Goal: Task Accomplishment & Management: Complete application form

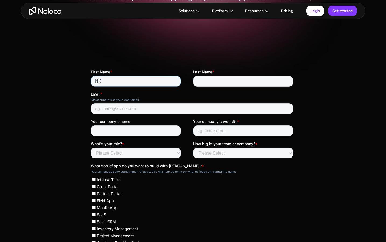
type input "N J"
type input "[PERSON_NAME]"
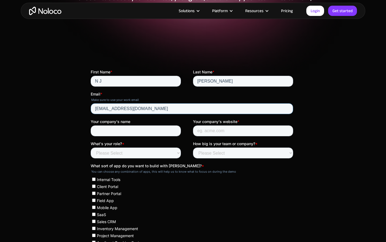
type input "[EMAIL_ADDRESS][DOMAIN_NAME]"
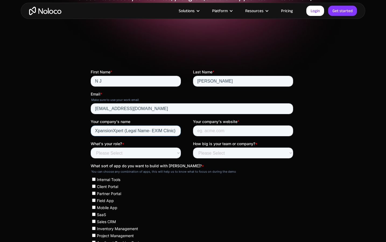
type input "XpansionXpert (Legal Name- EXIM Clinic)"
type input "E"
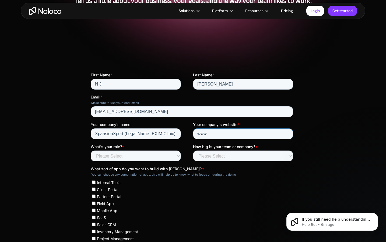
scroll to position [85, 0]
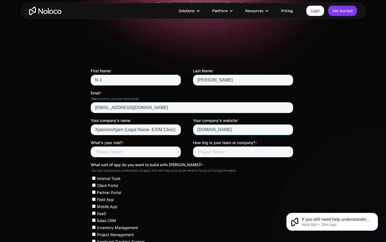
type input "[DOMAIN_NAME]"
select select "Founder / CXO"
select select "Less than 10"
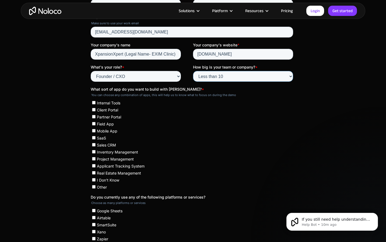
scroll to position [185, 0]
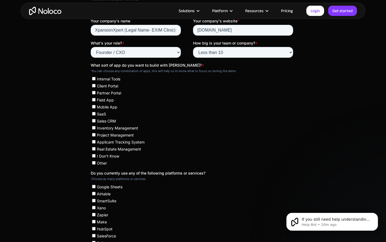
click at [94, 85] on input "Client Portal" at bounding box center [94, 86] width 4 height 4
checkbox input "true"
click at [94, 113] on input "SaaS" at bounding box center [94, 114] width 4 height 4
checkbox input "true"
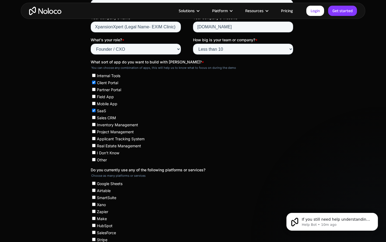
scroll to position [189, 0]
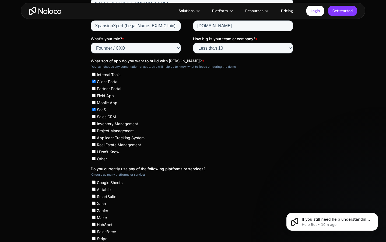
click at [94, 122] on input "Inventory Management" at bounding box center [94, 124] width 4 height 4
checkbox input "true"
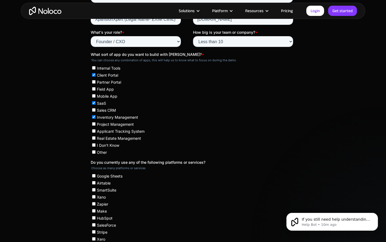
scroll to position [197, 0]
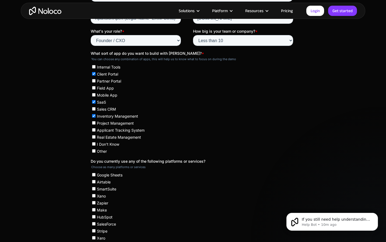
click at [94, 149] on input "Other" at bounding box center [94, 151] width 4 height 4
checkbox input "true"
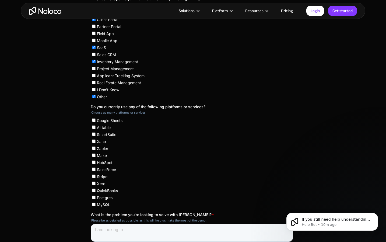
scroll to position [252, 0]
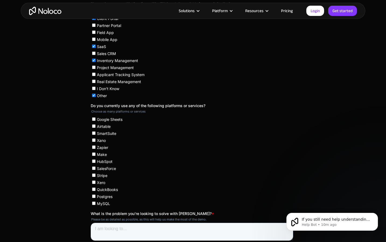
click at [94, 117] on input "Google Sheets" at bounding box center [94, 119] width 4 height 4
checkbox input "true"
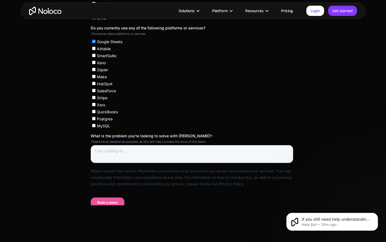
scroll to position [337, 0]
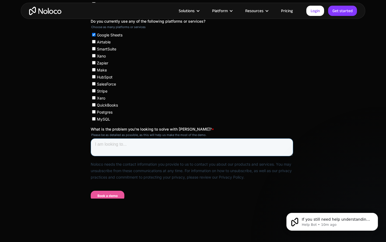
click at [139, 139] on textarea "What is the problem you're looking to solve with [PERSON_NAME]? *" at bounding box center [192, 147] width 203 height 18
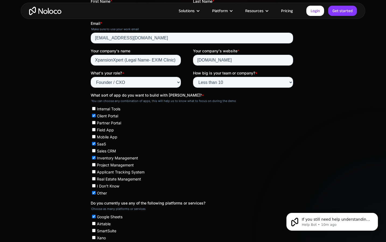
type textarea "I am developing"
click at [93, 136] on input "Mobile App" at bounding box center [94, 137] width 4 height 4
checkbox input "true"
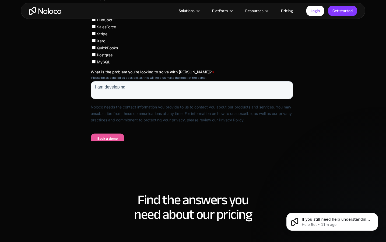
scroll to position [365, 0]
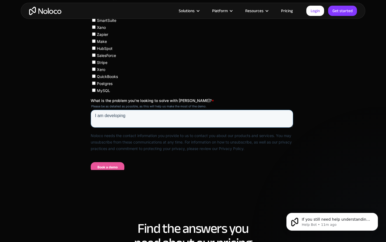
click at [140, 110] on textarea "I am developing" at bounding box center [192, 119] width 203 height 18
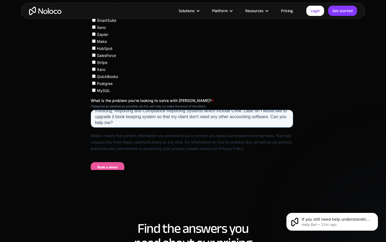
scroll to position [3, 0]
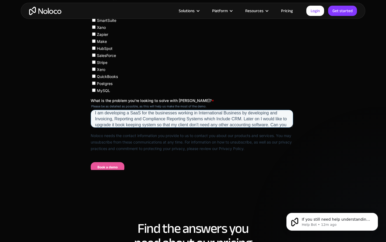
click at [109, 112] on textarea "I am developing a SaaS for the businesses working in International Business by …" at bounding box center [192, 119] width 203 height 18
paste textarea "’m developing a SaaS solution for businesses engaged in international business.…"
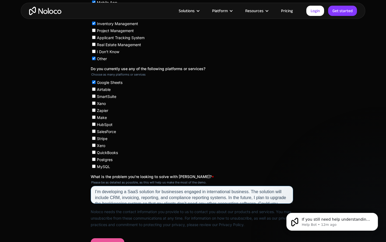
scroll to position [288, 0]
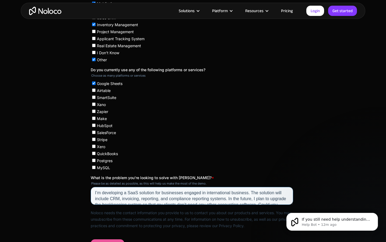
click at [103, 187] on textarea "I’m developing a SaaS solution for businesses engaged in international business…" at bounding box center [192, 196] width 203 height 18
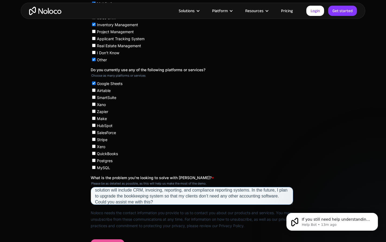
scroll to position [8, 0]
click at [166, 187] on textarea "I am in process to develop a SaaS solution for businesses engaged in internatio…" at bounding box center [192, 196] width 203 height 18
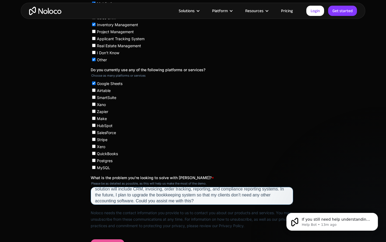
scroll to position [11, 0]
click at [202, 193] on textarea "I am in process to develop a SaaS solution for businesses engaged in internatio…" at bounding box center [192, 196] width 203 height 18
click at [137, 187] on textarea "I am in process to develop a SaaS solution for businesses engaged in internatio…" at bounding box center [192, 196] width 203 height 18
click at [161, 188] on textarea "I am in process to develop a SaaS solution for businesses engaged in internatio…" at bounding box center [192, 196] width 203 height 18
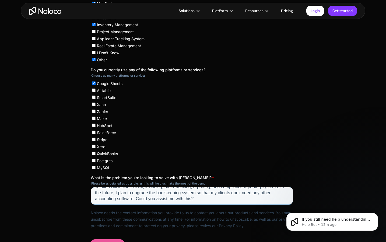
click at [212, 192] on textarea "I am in process to develop a SaaS solution for businesses engaged in internatio…" at bounding box center [192, 196] width 203 height 18
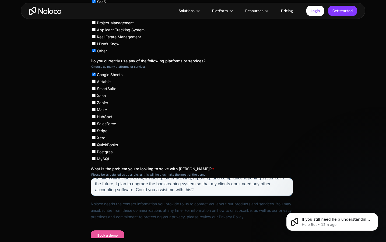
scroll to position [307, 0]
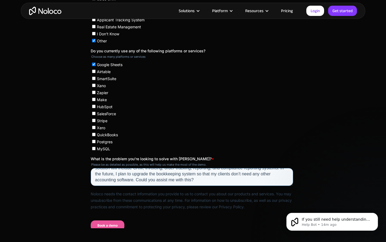
type textarea "I am in process to develop a SaaS solution for businesses engaged in internatio…"
click at [115, 220] on input "Book a demo" at bounding box center [108, 225] width 34 height 10
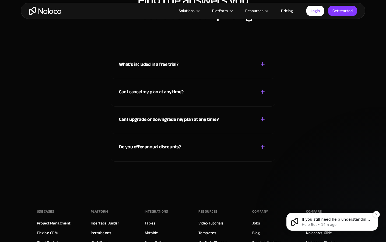
scroll to position [230, 0]
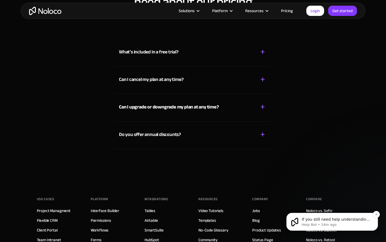
click at [347, 222] on p "If you still need help understanding workflow runs or anything else, I’m here t…" at bounding box center [337, 219] width 70 height 5
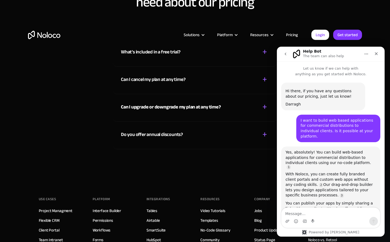
scroll to position [1808, 0]
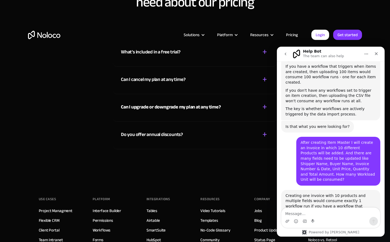
drag, startPoint x: 287, startPoint y: 169, endPoint x: 318, endPoint y: 179, distance: 31.9
click at [307, 212] on textarea "Message…" at bounding box center [331, 212] width 99 height 9
paste textarea "After creating Item Master I will create an Invoice in which 10 different Produ…"
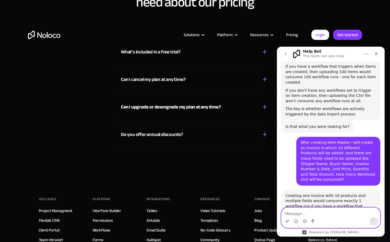
type textarea "After creating Item Master I will create an Invoice in which 10 different Produ…"
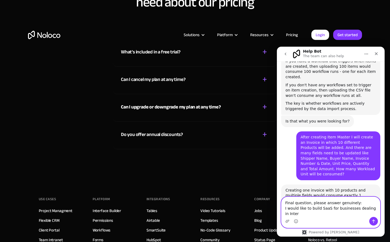
scroll to position [1819, 0]
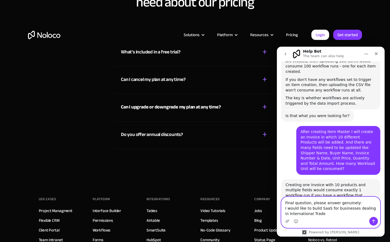
click at [356, 208] on textarea "Final question, please answer genuinely: I would like to build SaaS for busines…" at bounding box center [331, 207] width 99 height 20
drag, startPoint x: 356, startPoint y: 208, endPoint x: 298, endPoint y: 213, distance: 58.7
click at [298, 213] on textarea "Final question, please answer genuinely: I would like to build SaaS for busines…" at bounding box center [331, 207] width 99 height 20
click at [326, 210] on textarea "Final question, please answer genuinely: I would like to build SaaS for busines…" at bounding box center [331, 207] width 99 height 20
click at [325, 215] on textarea "Final question, please answer genuinely: I would like to build SaaS for busines…" at bounding box center [331, 207] width 99 height 20
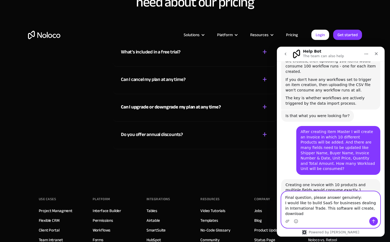
scroll to position [1825, 0]
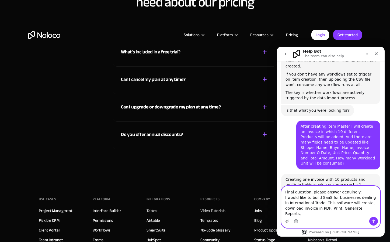
click at [340, 214] on textarea "Final question, please answer genuinely: I would like to build SaaS for busines…" at bounding box center [331, 201] width 99 height 31
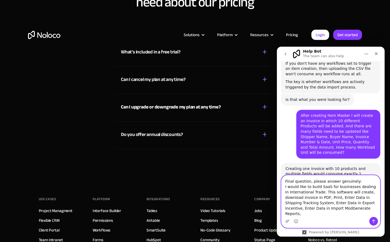
scroll to position [1841, 0]
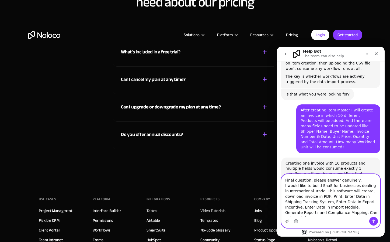
type textarea "Final question, please answer genuinely: I would like to build SaaS for busines…"
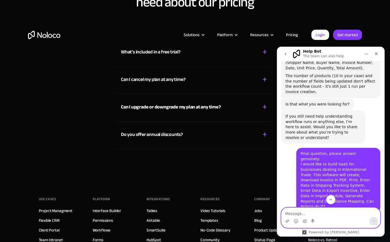
scroll to position [1980, 0]
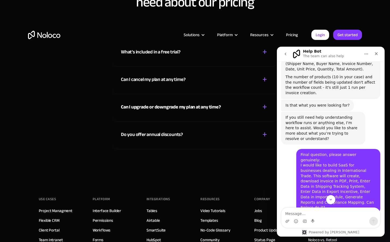
drag, startPoint x: 312, startPoint y: 87, endPoint x: 335, endPoint y: 87, distance: 22.6
click at [335, 221] on div "Yes, Noloco can absolutely handle your International Trade SaaS requirements." at bounding box center [331, 226] width 91 height 11
drag, startPoint x: 300, startPoint y: 102, endPoint x: 365, endPoint y: 103, distance: 65.5
drag, startPoint x: 298, startPoint y: 114, endPoint x: 365, endPoint y: 113, distance: 67.4
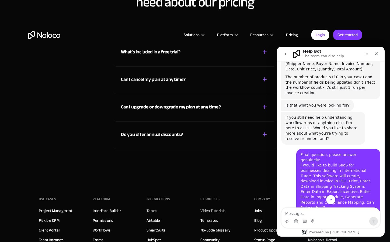
drag, startPoint x: 297, startPoint y: 125, endPoint x: 337, endPoint y: 125, distance: 39.6
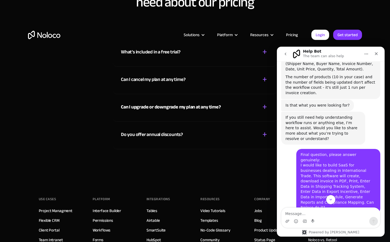
drag, startPoint x: 292, startPoint y: 136, endPoint x: 328, endPoint y: 136, distance: 36.7
drag, startPoint x: 294, startPoint y: 141, endPoint x: 315, endPoint y: 141, distance: 21.3
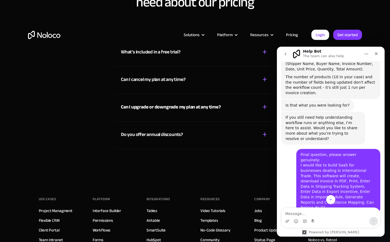
drag, startPoint x: 291, startPoint y: 157, endPoint x: 357, endPoint y: 155, distance: 66.3
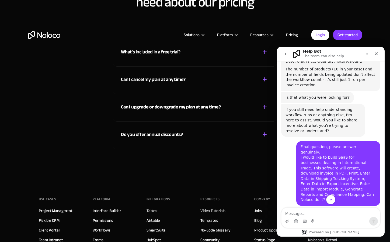
scroll to position [1989, 0]
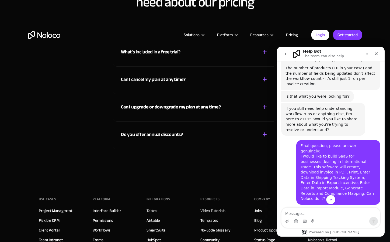
drag, startPoint x: 289, startPoint y: 159, endPoint x: 341, endPoint y: 165, distance: 51.8
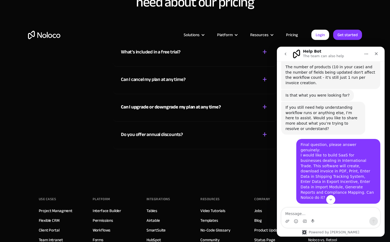
scroll to position [1992, 0]
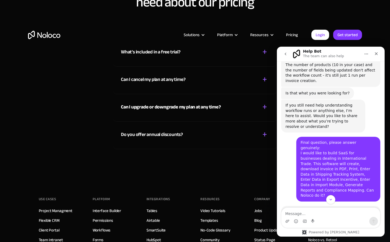
drag, startPoint x: 292, startPoint y: 160, endPoint x: 347, endPoint y: 165, distance: 55.3
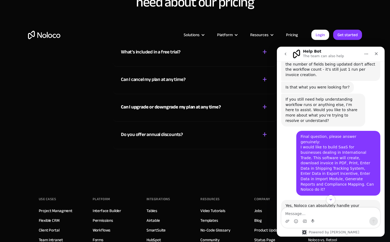
drag, startPoint x: 304, startPoint y: 154, endPoint x: 334, endPoint y: 153, distance: 29.4
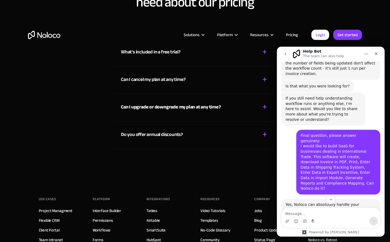
drag, startPoint x: 303, startPoint y: 157, endPoint x: 358, endPoint y: 157, distance: 55.2
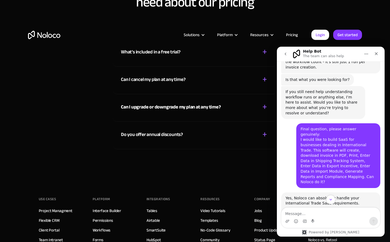
scroll to position [2021, 0]
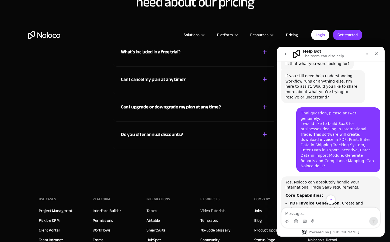
drag, startPoint x: 288, startPoint y: 151, endPoint x: 353, endPoint y: 151, distance: 64.7
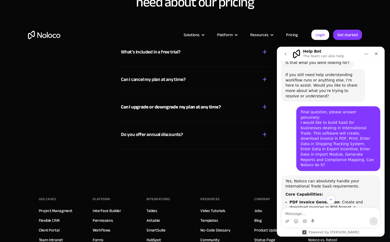
scroll to position [2024, 0]
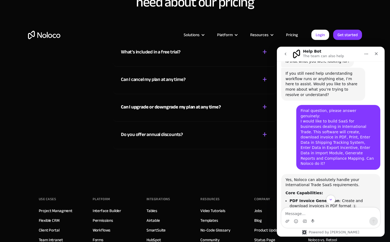
drag, startPoint x: 308, startPoint y: 156, endPoint x: 360, endPoint y: 154, distance: 51.5
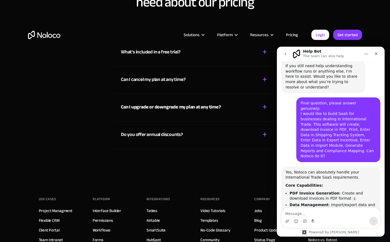
drag, startPoint x: 367, startPoint y: 151, endPoint x: 375, endPoint y: 150, distance: 8.1
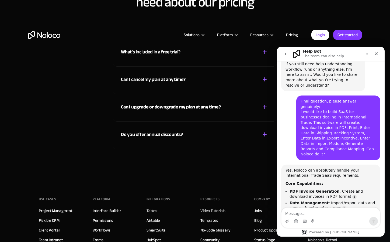
drag, startPoint x: 294, startPoint y: 156, endPoint x: 341, endPoint y: 156, distance: 46.6
click at [313, 215] on textarea "Message…" at bounding box center [331, 212] width 99 height 9
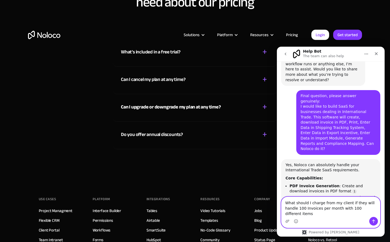
scroll to position [2044, 0]
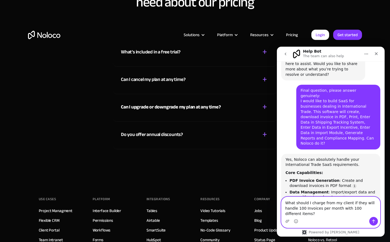
click at [323, 202] on textarea "What should I charge from my client if they will handle 100 Invoices per month …" at bounding box center [331, 207] width 99 height 20
type textarea "What should I charge a fee from a single client if they will handle 100 Invoice…"
click at [313, 216] on textarea "What should I charge a fee from a single client if they will handle 100 Invoice…" at bounding box center [331, 207] width 99 height 20
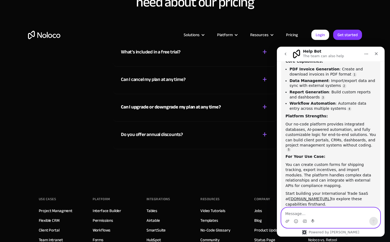
scroll to position [2155, 0]
drag, startPoint x: 299, startPoint y: 83, endPoint x: 357, endPoint y: 96, distance: 59.3
click at [357, 230] on div "What should I charge a fee from a single client if they will handle 100 Invoice…" at bounding box center [338, 240] width 75 height 21
copy div "What should I charge a fee from a single client if they will handle 100 Invoice…"
